Goal: Obtain resource: Download file/media

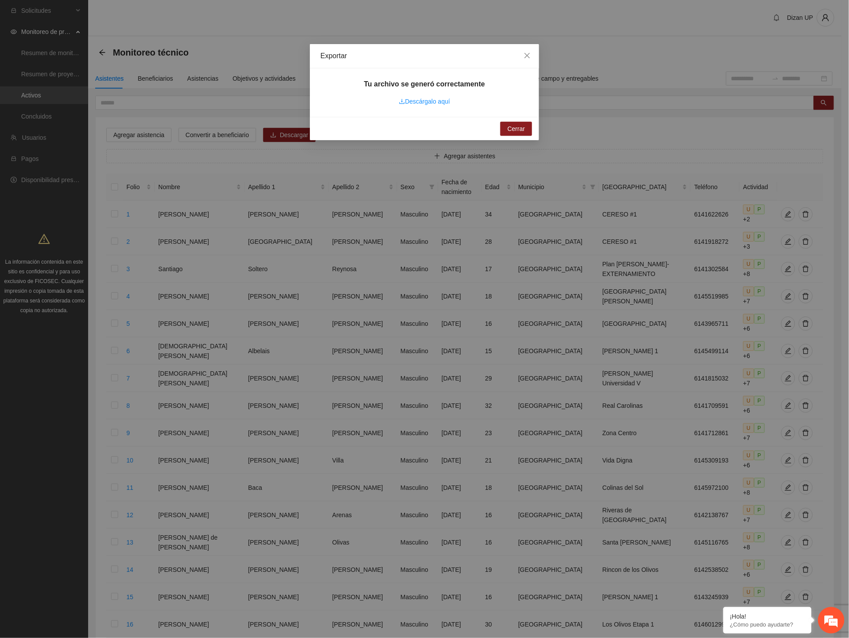
drag, startPoint x: 545, startPoint y: 174, endPoint x: 557, endPoint y: 125, distance: 51.2
click at [557, 125] on div "Exportar Tu archivo se generó correctamente Descárgalo aquí Cerrar" at bounding box center [424, 319] width 849 height 638
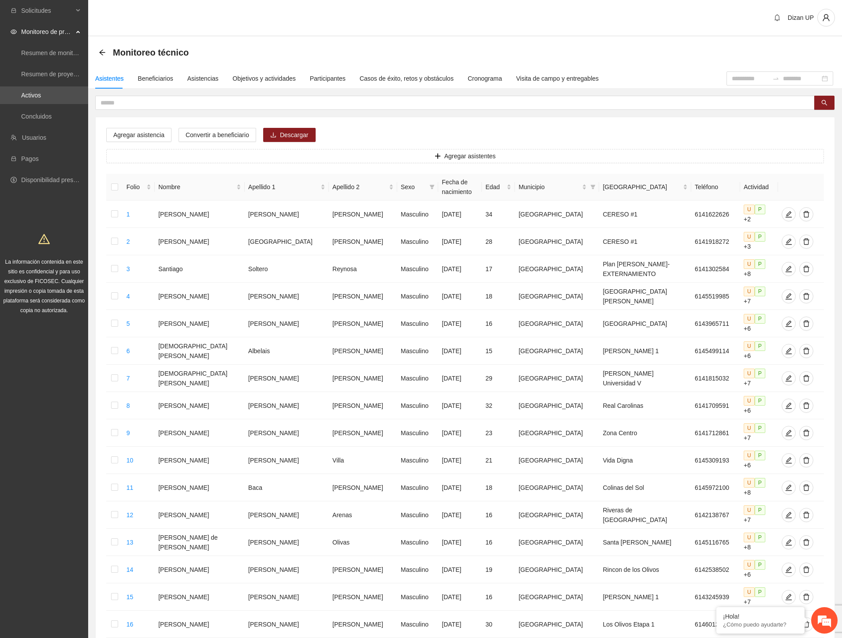
click at [218, 10] on div "Dizan UP" at bounding box center [465, 18] width 754 height 37
click at [343, 128] on div "Agregar asistencia Convertir a beneficiario Descargar Agregar asistentes Folio …" at bounding box center [465, 449] width 739 height 665
click at [153, 81] on div "Beneficiarios" at bounding box center [155, 79] width 35 height 10
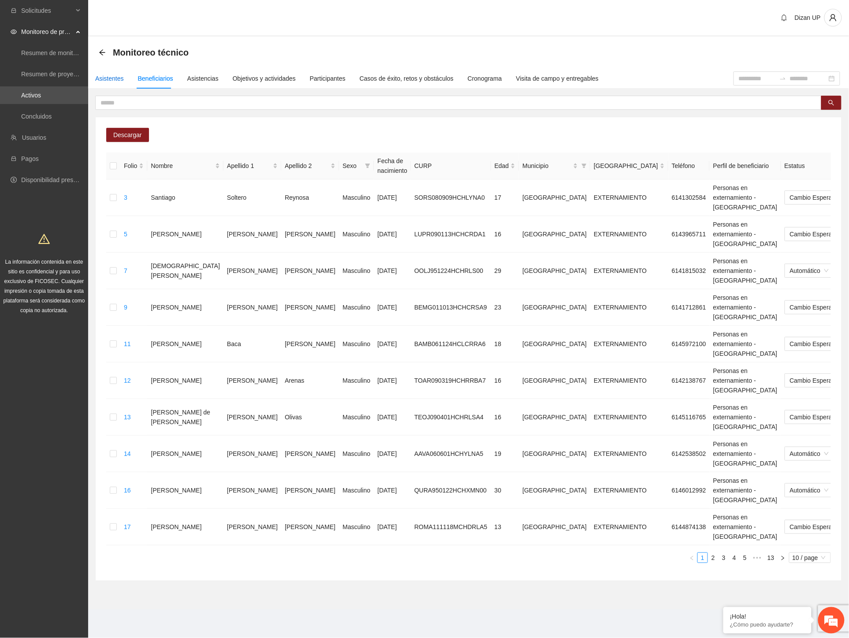
click at [111, 79] on div "Asistentes" at bounding box center [109, 79] width 29 height 10
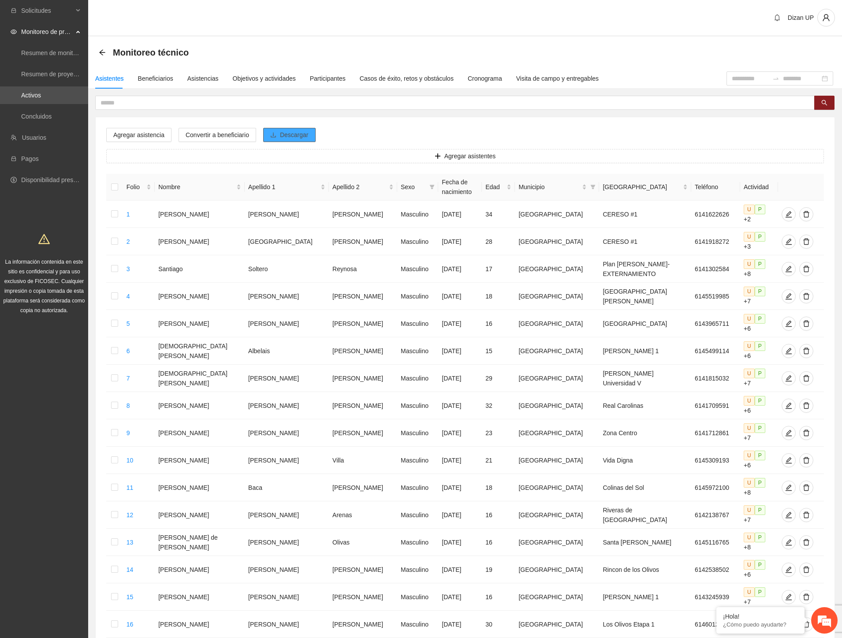
click at [304, 134] on span "Descargar" at bounding box center [294, 135] width 29 height 10
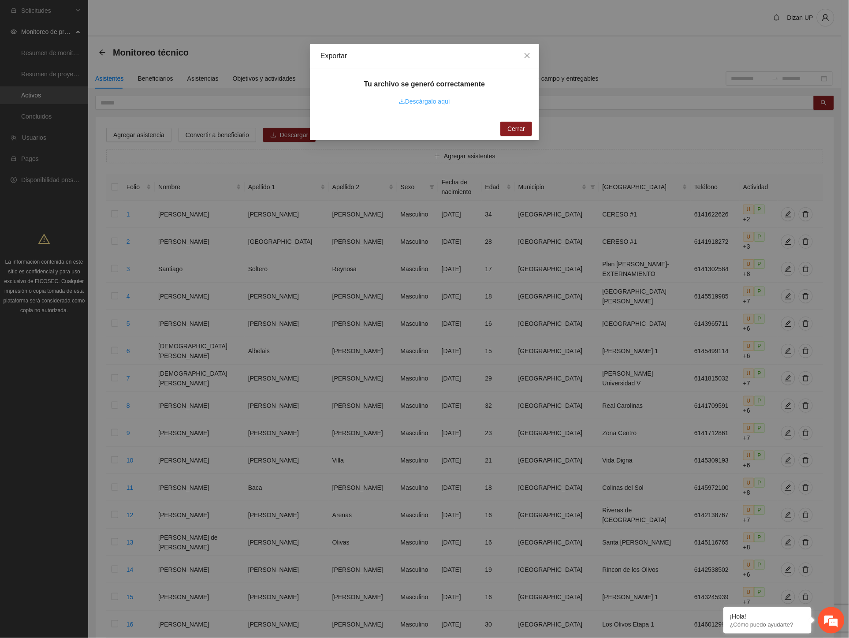
click at [432, 98] on link "Descárgalo aquí" at bounding box center [424, 101] width 51 height 7
click at [515, 130] on span "Cerrar" at bounding box center [516, 129] width 18 height 10
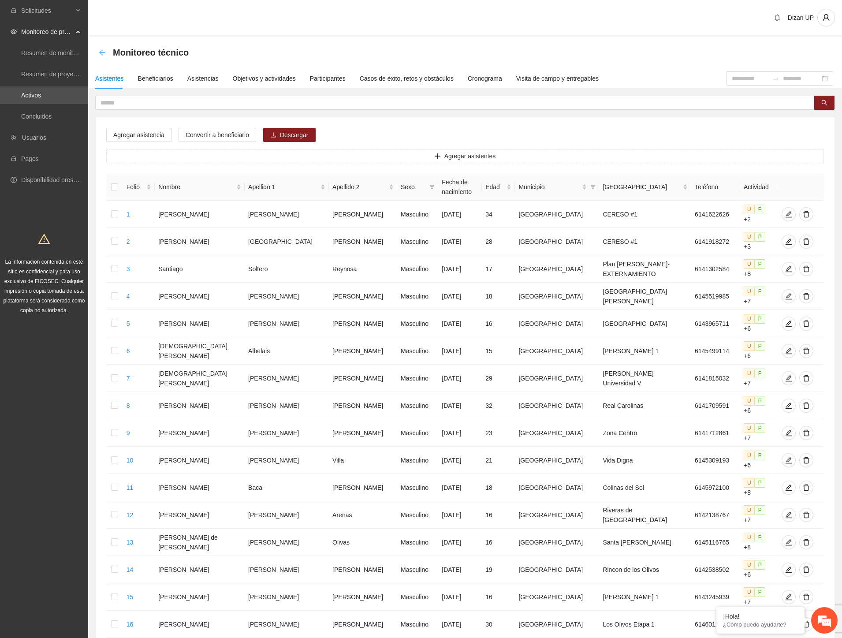
click at [102, 52] on icon "arrow-left" at bounding box center [102, 52] width 6 height 6
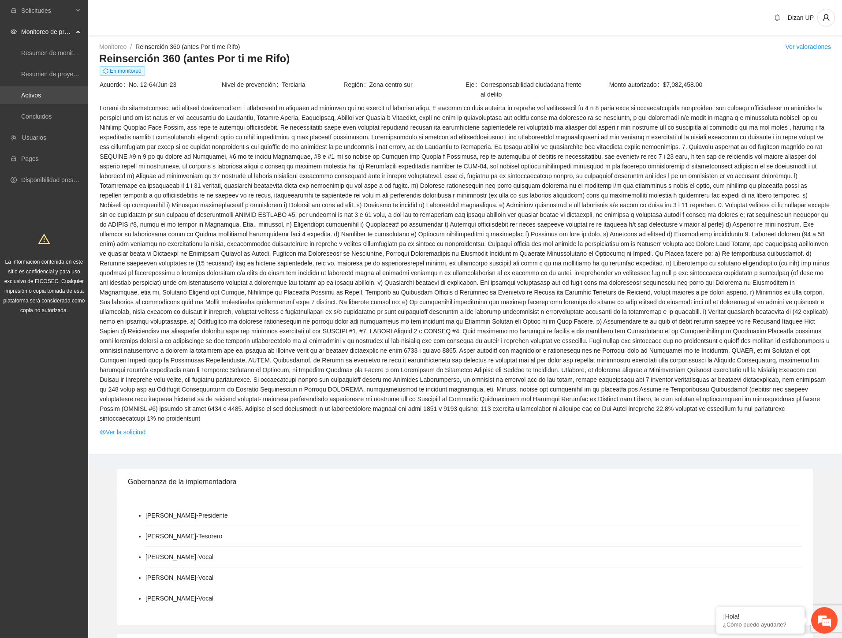
click at [41, 97] on link "Activos" at bounding box center [31, 95] width 20 height 7
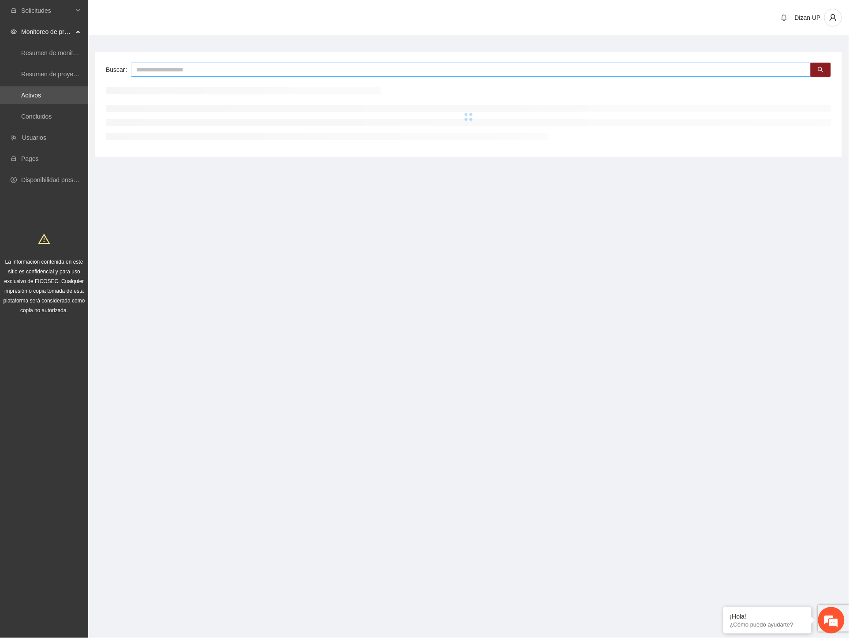
click at [207, 71] on input "text" at bounding box center [471, 70] width 680 height 14
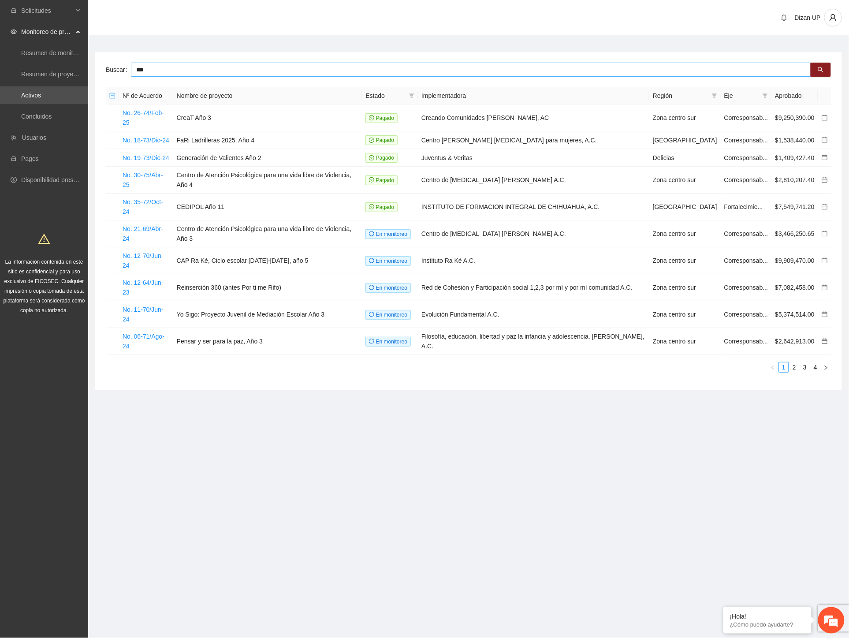
type input "***"
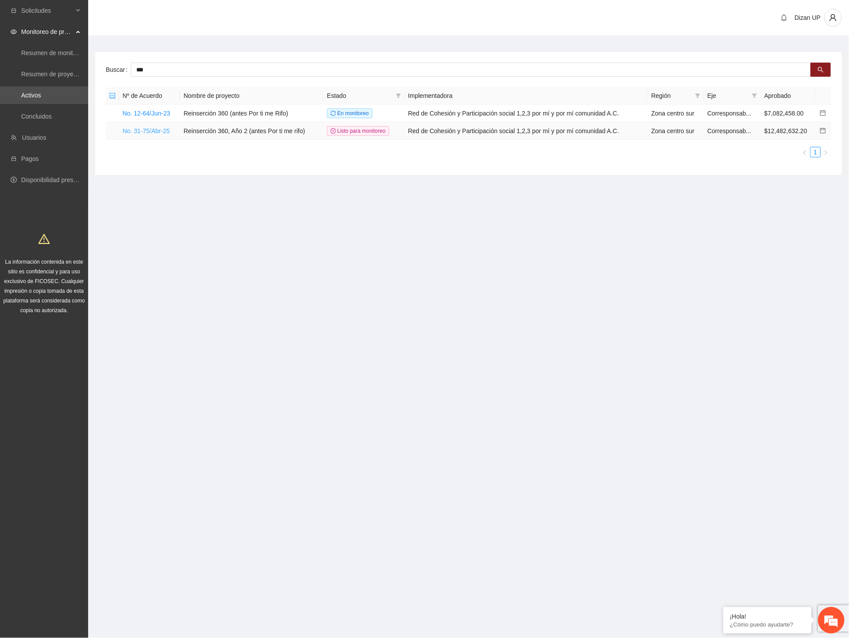
click at [134, 130] on link "No. 31-75/Abr-25" at bounding box center [146, 130] width 47 height 7
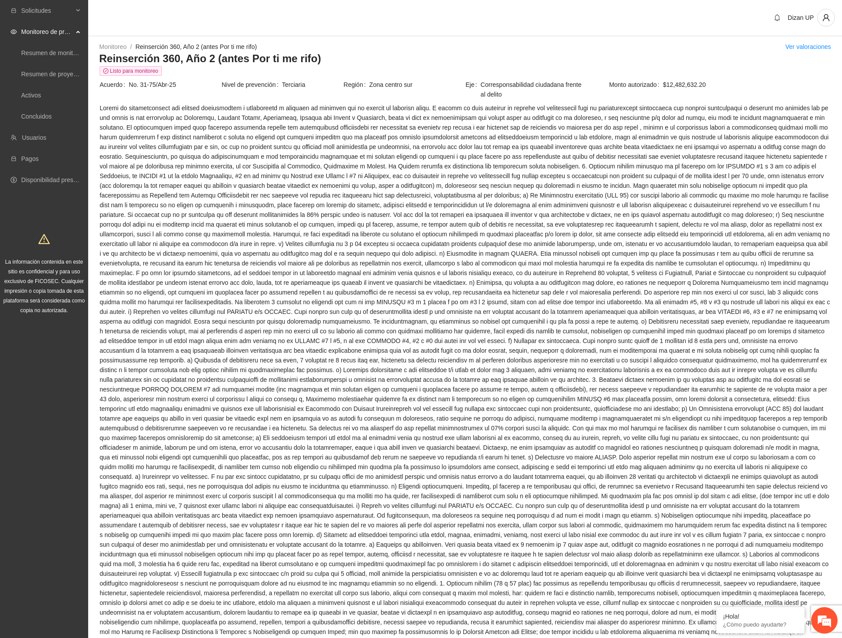
click at [453, 381] on span at bounding box center [465, 476] width 731 height 746
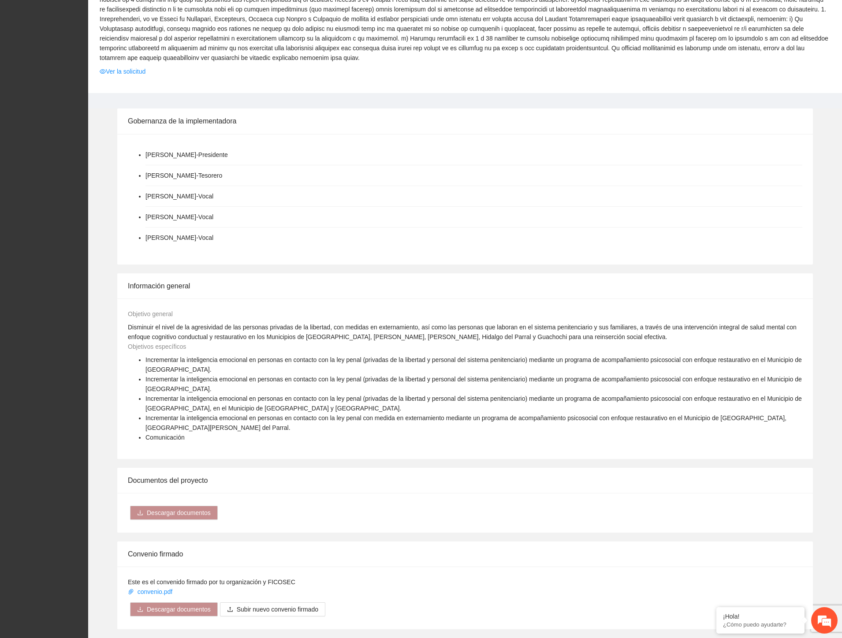
scroll to position [1077, 0]
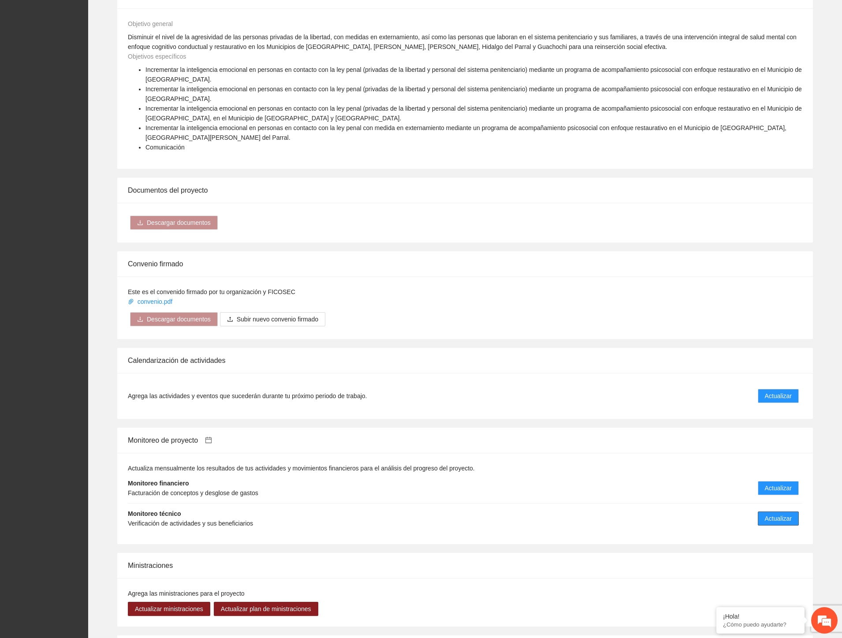
click at [777, 513] on span "Actualizar" at bounding box center [778, 518] width 27 height 10
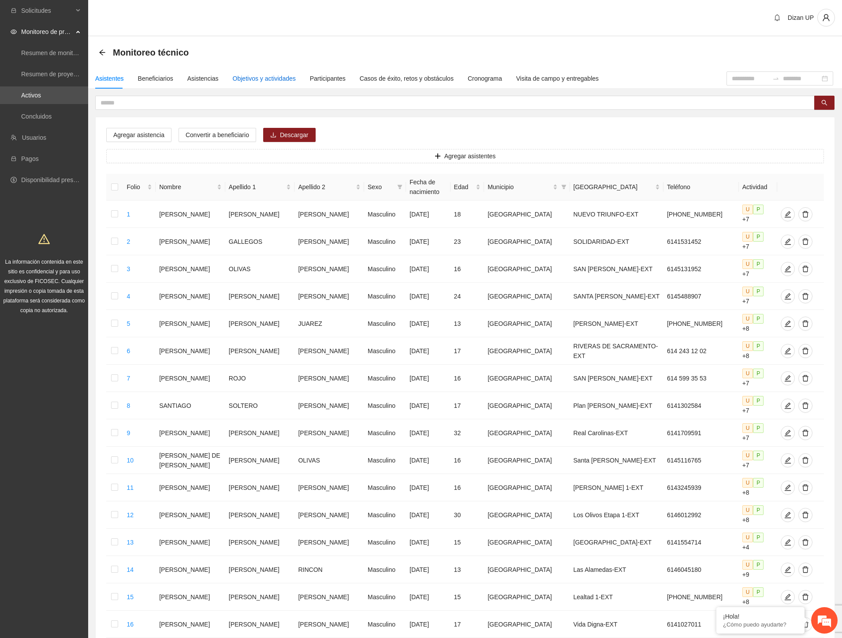
click at [255, 76] on div "Objetivos y actividades" at bounding box center [264, 79] width 63 height 10
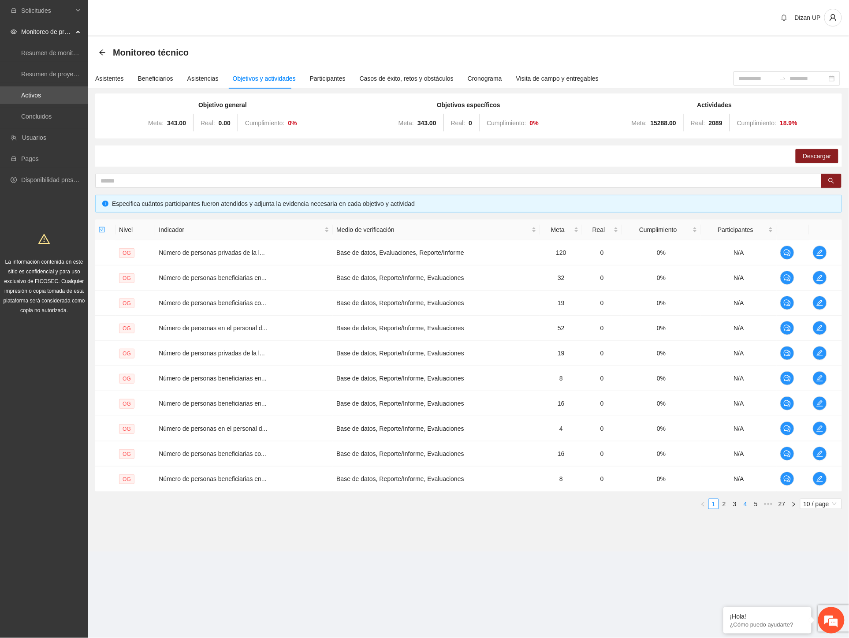
click at [740, 505] on link "4" at bounding box center [745, 504] width 10 height 10
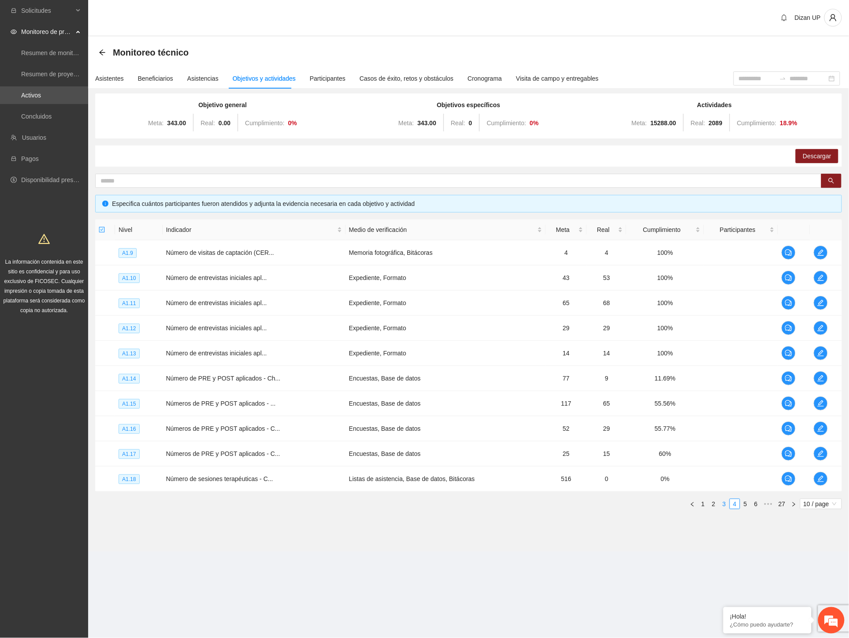
click at [725, 501] on link "3" at bounding box center [724, 504] width 10 height 10
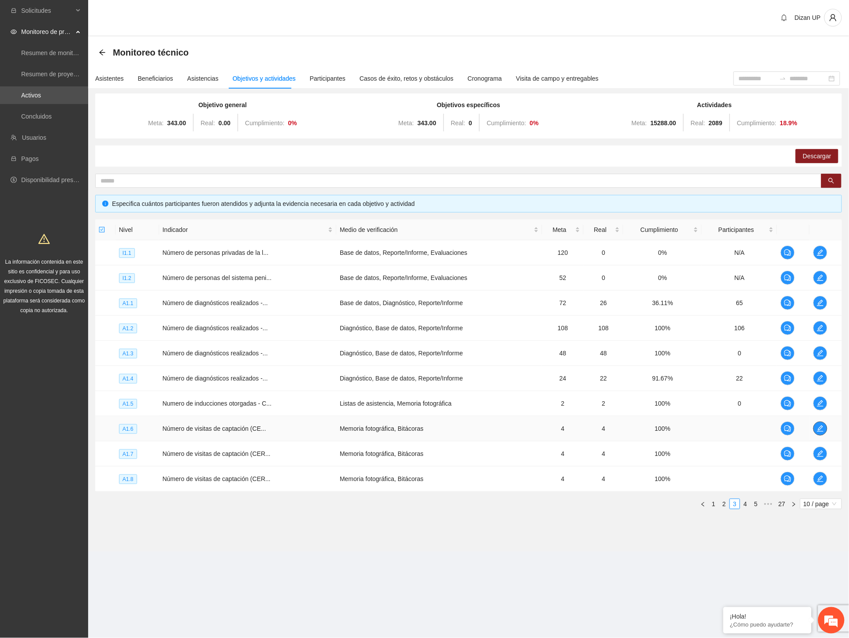
click at [819, 422] on button "button" at bounding box center [820, 428] width 14 height 14
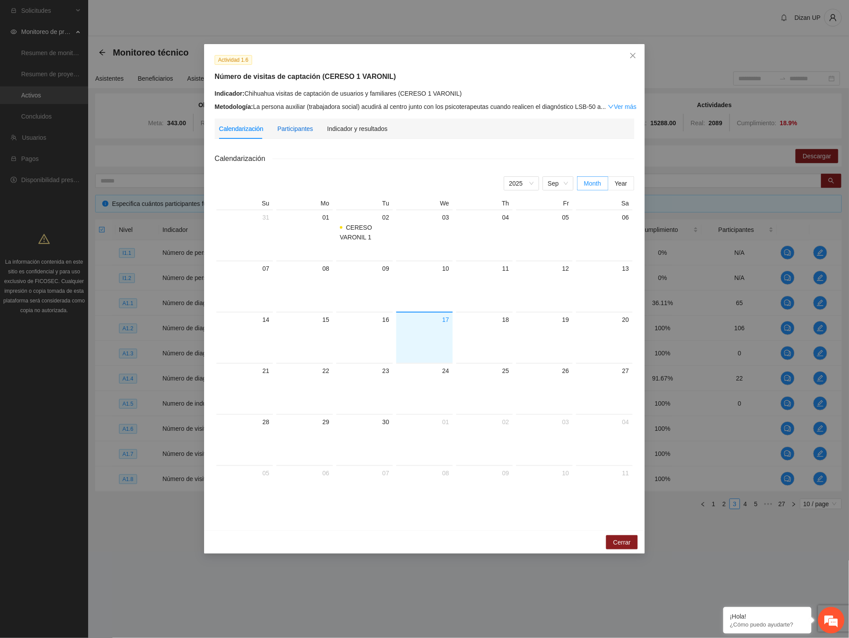
click at [303, 126] on div "Participantes" at bounding box center [295, 129] width 36 height 10
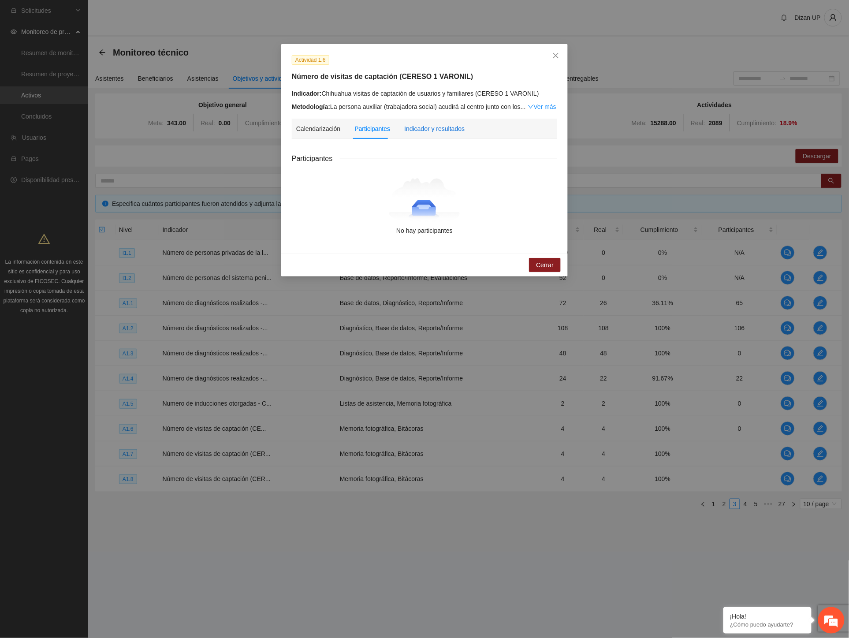
click at [438, 130] on div "Indicador y resultados" at bounding box center [434, 129] width 60 height 10
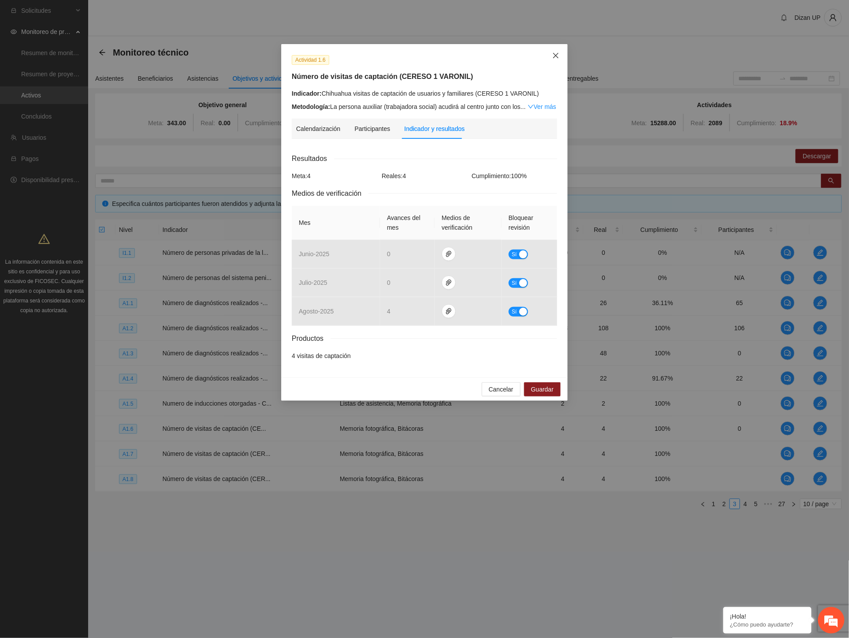
click at [552, 55] on span "Close" at bounding box center [556, 56] width 24 height 24
